Goal: Task Accomplishment & Management: Use online tool/utility

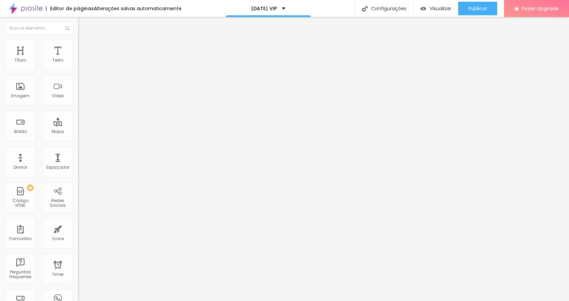
click at [78, 140] on input "https://calendly.com/karolcampelofotografia/natal-encantado-2025" at bounding box center [119, 136] width 82 height 7
click at [78, 64] on input "BONECO DE NEVE (1x no cartão)" at bounding box center [119, 60] width 82 height 7
type input "BONECO DE NEVE (3x no cartão)"
click at [78, 64] on input "QUEBRA-NOZES (até 2x no cartão)" at bounding box center [119, 60] width 82 height 7
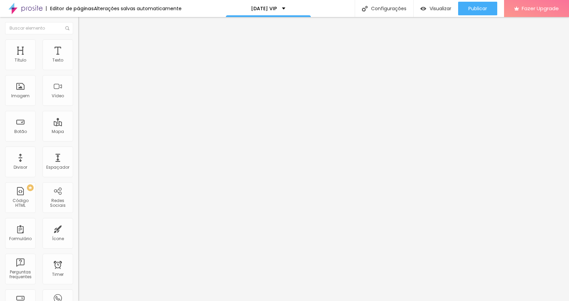
type input "QUEBRA-NOZES (até 4x no cartão)"
click at [78, 140] on input "https://www.alboompay.com/karolcampelo/boneco-de-neve" at bounding box center [119, 136] width 82 height 7
paste input "https://www.alboompay.com/karolcampelo/boneco-de-neve-natal"
type input "https://www.alboompay.com/karolcampelo/boneco-de-neve-natal"
click at [78, 140] on input "https://www.alboompay.com/karolcampelo/quebra-nozes" at bounding box center [119, 136] width 82 height 7
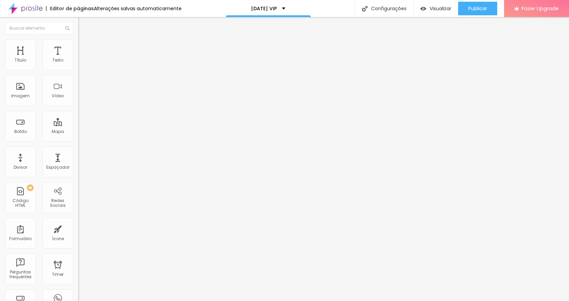
paste input "-natal"
type input "https://www.alboompay.com/karolcampelo/quebra-nozes-natal"
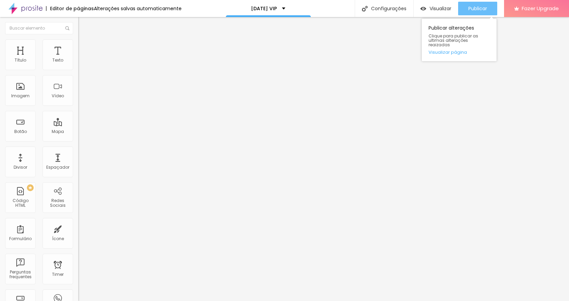
click at [468, 6] on span "Publicar" at bounding box center [477, 8] width 19 height 5
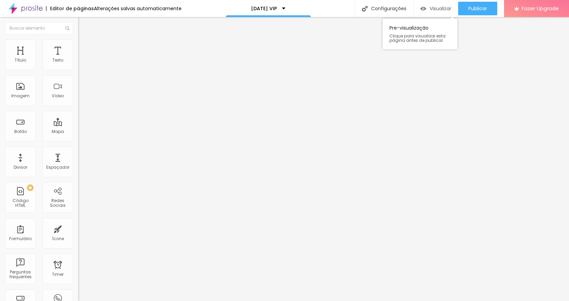
click at [433, 7] on span "Visualizar" at bounding box center [440, 8] width 22 height 5
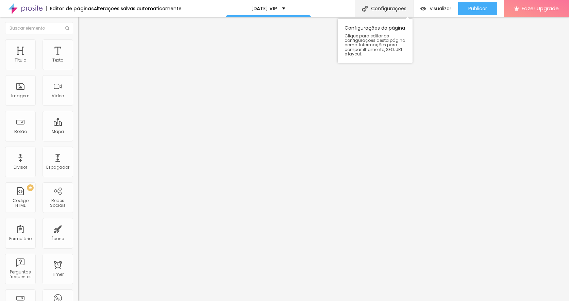
click at [382, 6] on div "Configurações" at bounding box center [384, 8] width 58 height 17
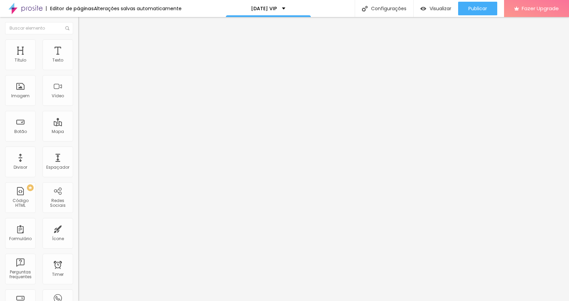
drag, startPoint x: 217, startPoint y: 119, endPoint x: 337, endPoint y: 120, distance: 120.0
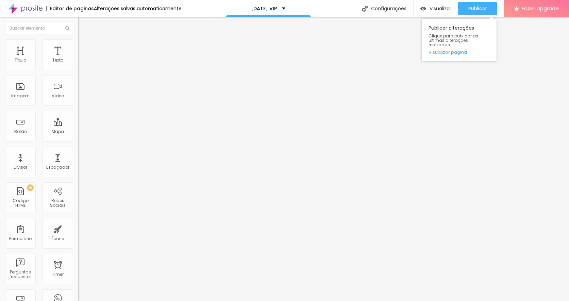
scroll to position [0, 0]
click at [78, 149] on div at bounding box center [117, 149] width 78 height 0
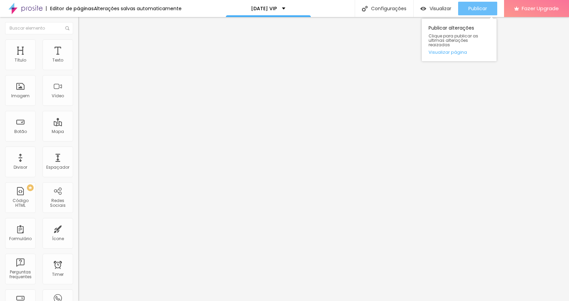
click at [472, 9] on span "Publicar" at bounding box center [477, 8] width 19 height 5
